Goal: Information Seeking & Learning: Check status

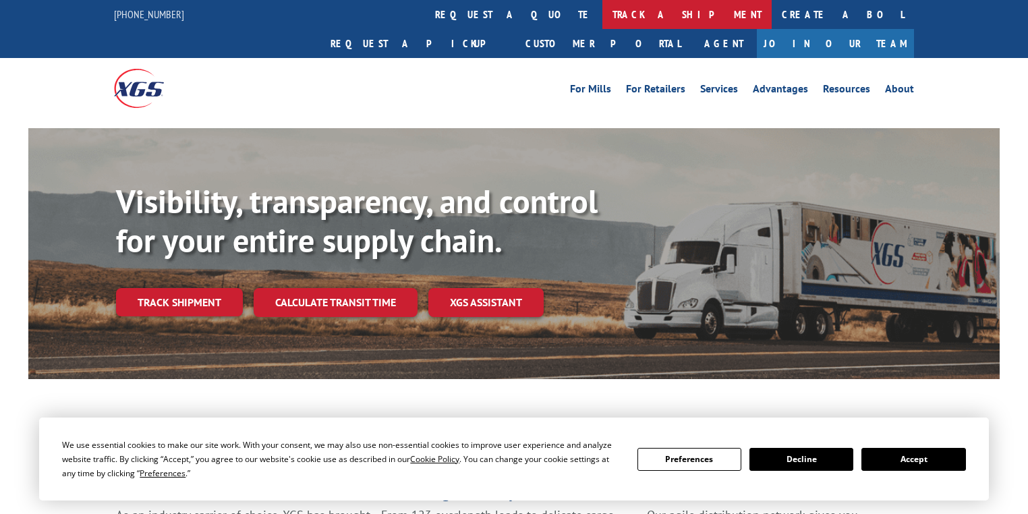
click at [602, 22] on link "track a shipment" at bounding box center [686, 14] width 169 height 29
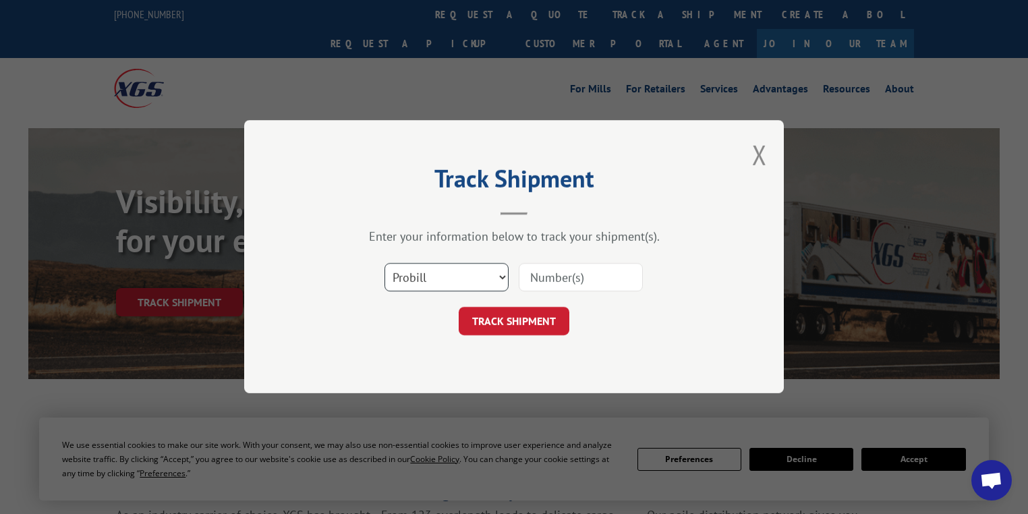
click at [410, 282] on select "Select category... Probill BOL PO" at bounding box center [446, 278] width 124 height 28
select select "po"
click at [384, 264] on select "Select category... Probill BOL PO" at bounding box center [446, 278] width 124 height 28
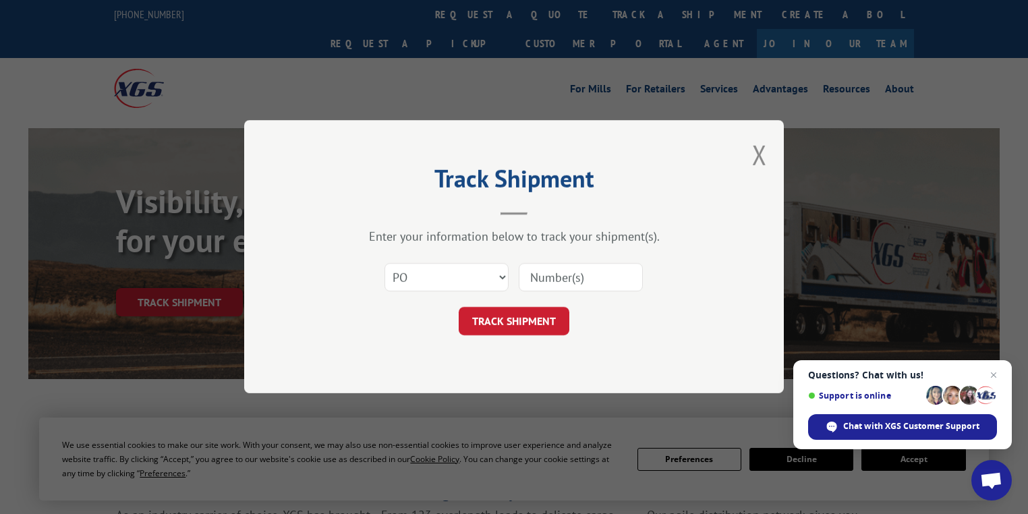
click at [535, 278] on input at bounding box center [581, 278] width 124 height 28
paste input "89541873"
type input "89541873"
click at [543, 321] on button "TRACK SHIPMENT" at bounding box center [514, 321] width 111 height 28
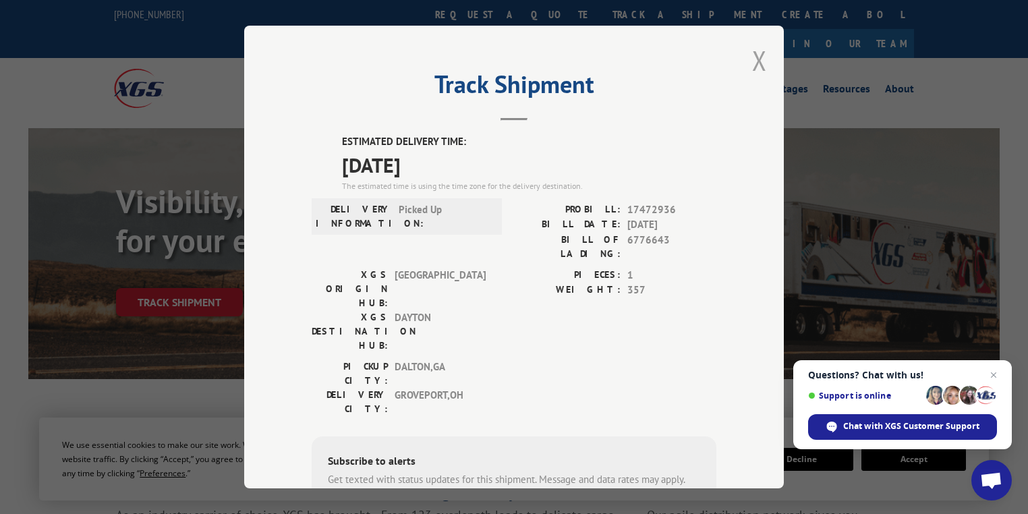
click at [753, 57] on button "Close modal" at bounding box center [759, 60] width 15 height 36
